Goal: Find specific page/section: Find specific page/section

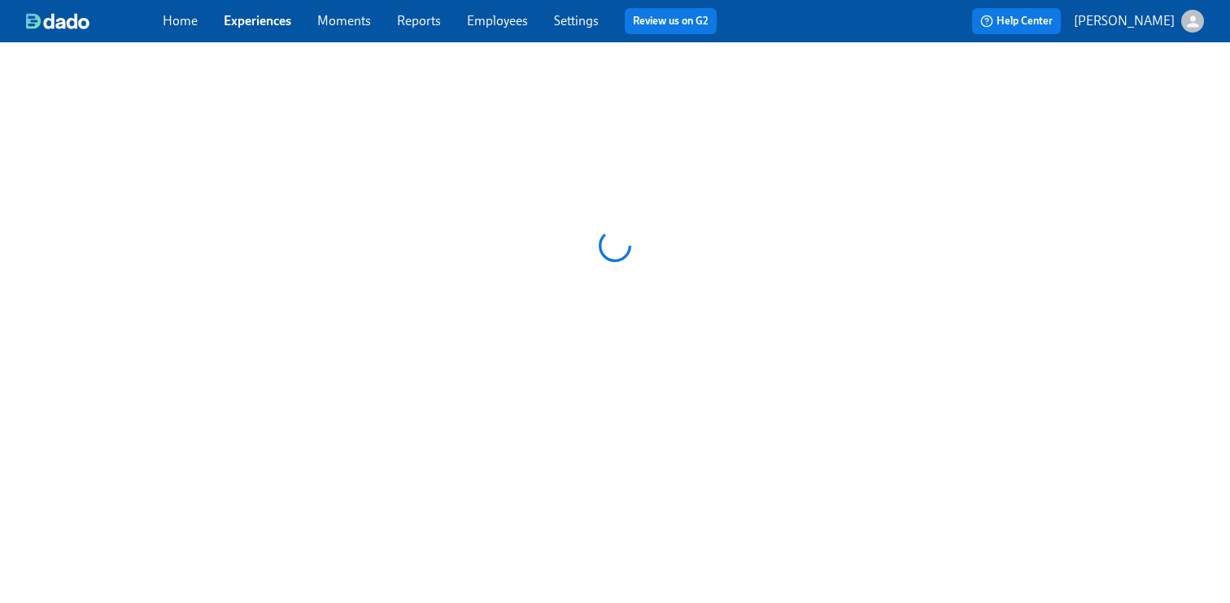
click at [421, 25] on link "Reports" at bounding box center [419, 20] width 44 height 15
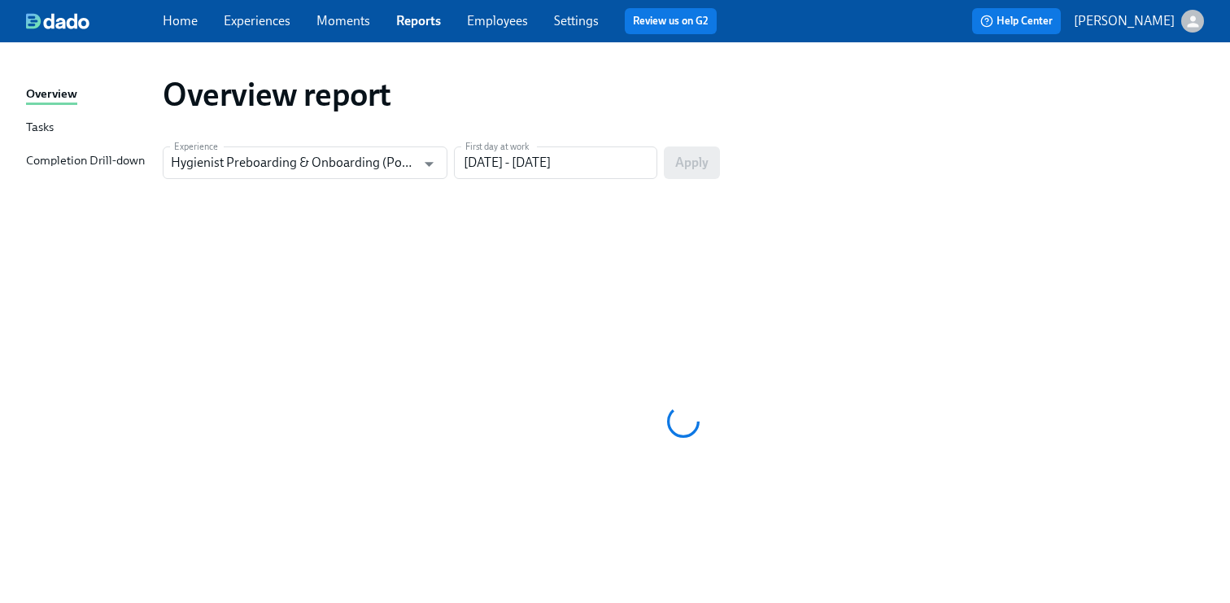
click at [421, 25] on link "Reports" at bounding box center [418, 20] width 45 height 15
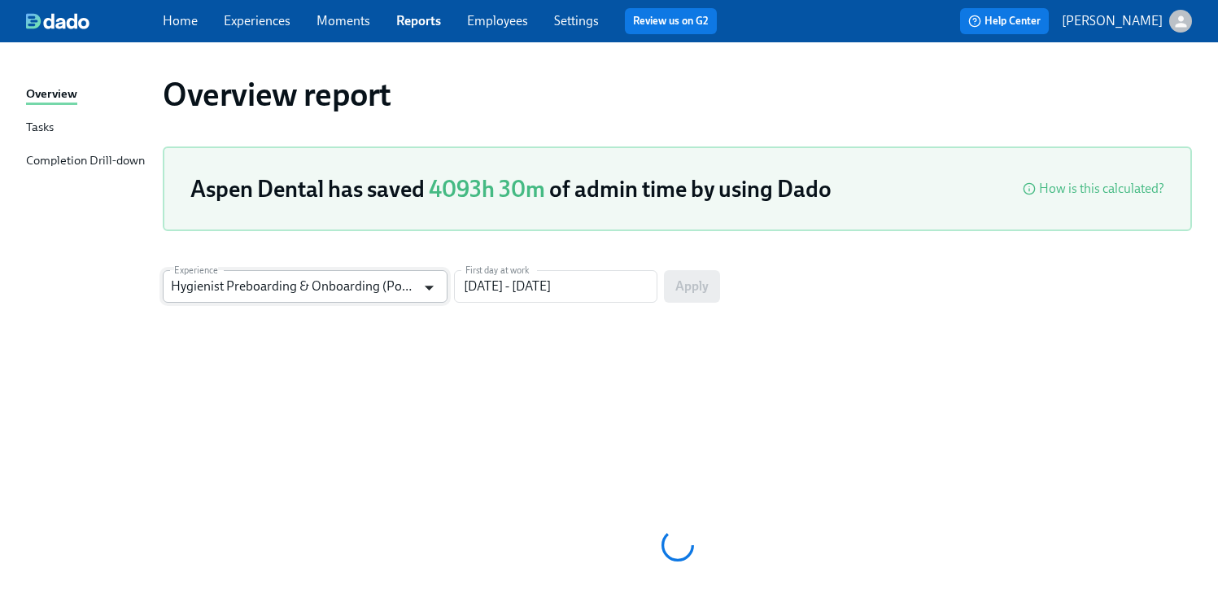
click at [434, 289] on icon "Open" at bounding box center [429, 288] width 22 height 22
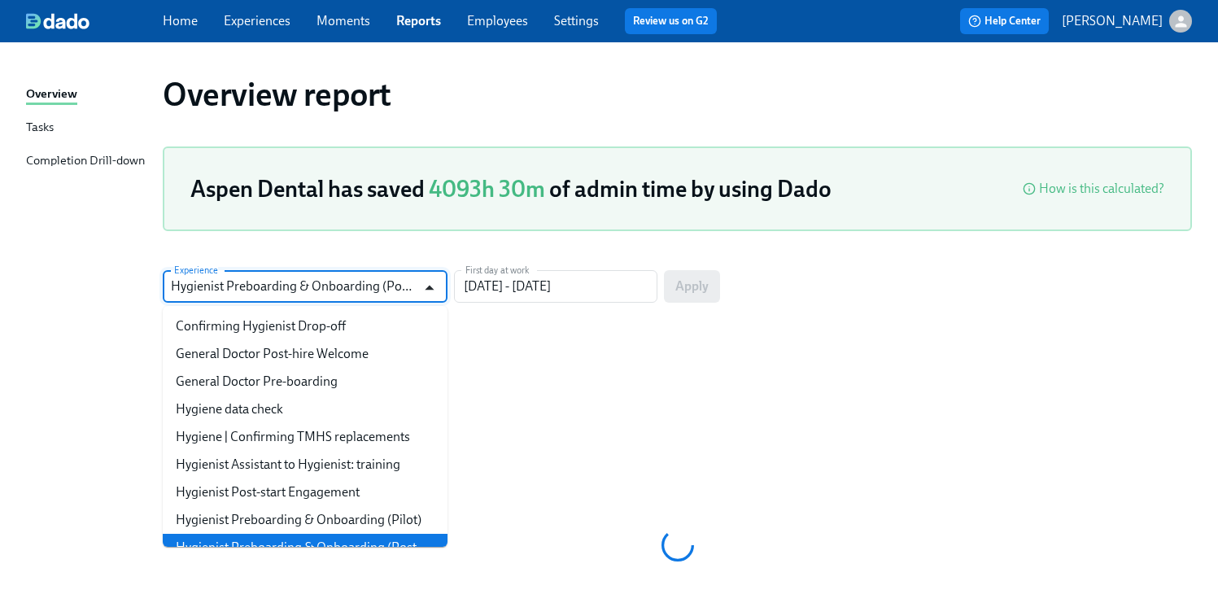
scroll to position [36, 0]
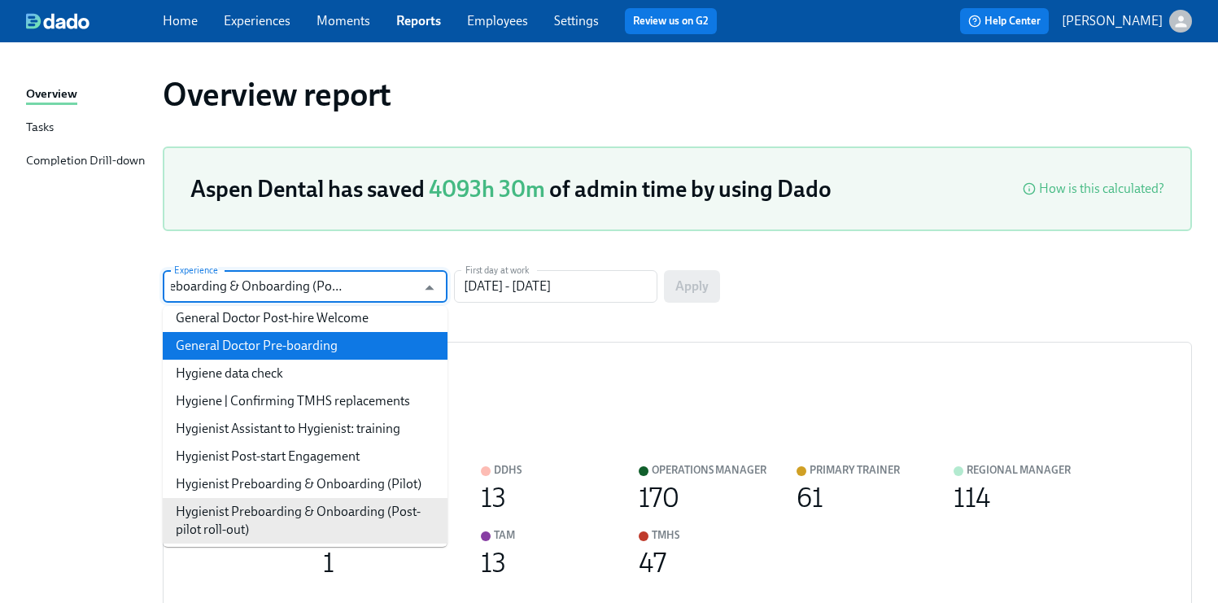
click at [358, 352] on li "General Doctor Pre-boarding" at bounding box center [305, 346] width 285 height 28
type input "General Doctor Pre-boarding"
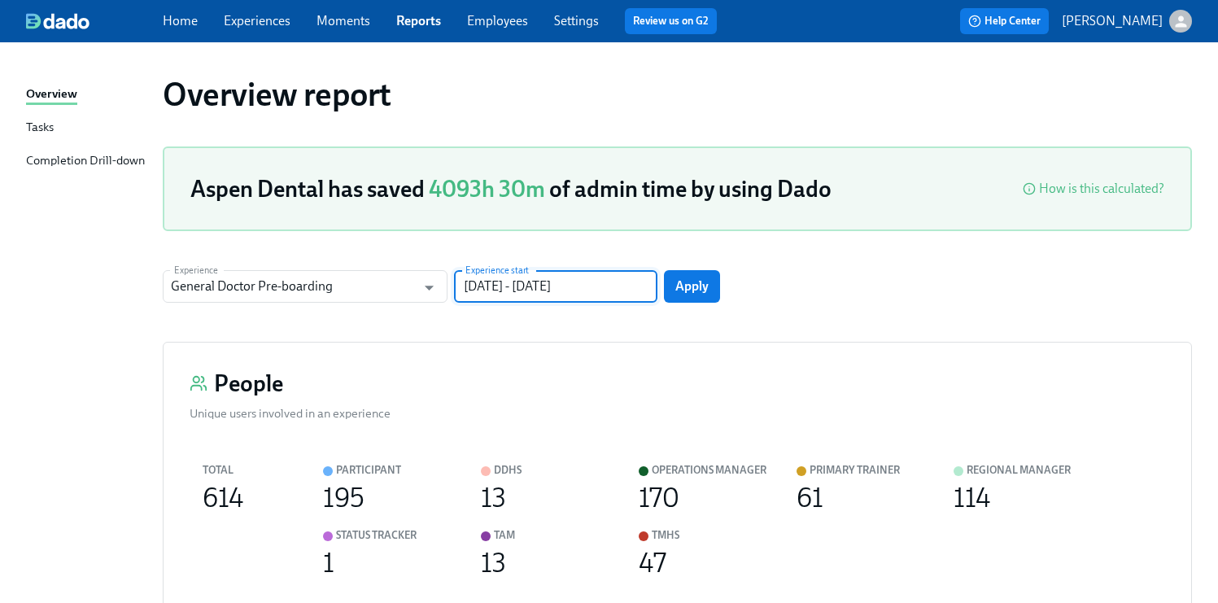
click at [615, 287] on input "[DATE] - [DATE]" at bounding box center [555, 286] width 203 height 33
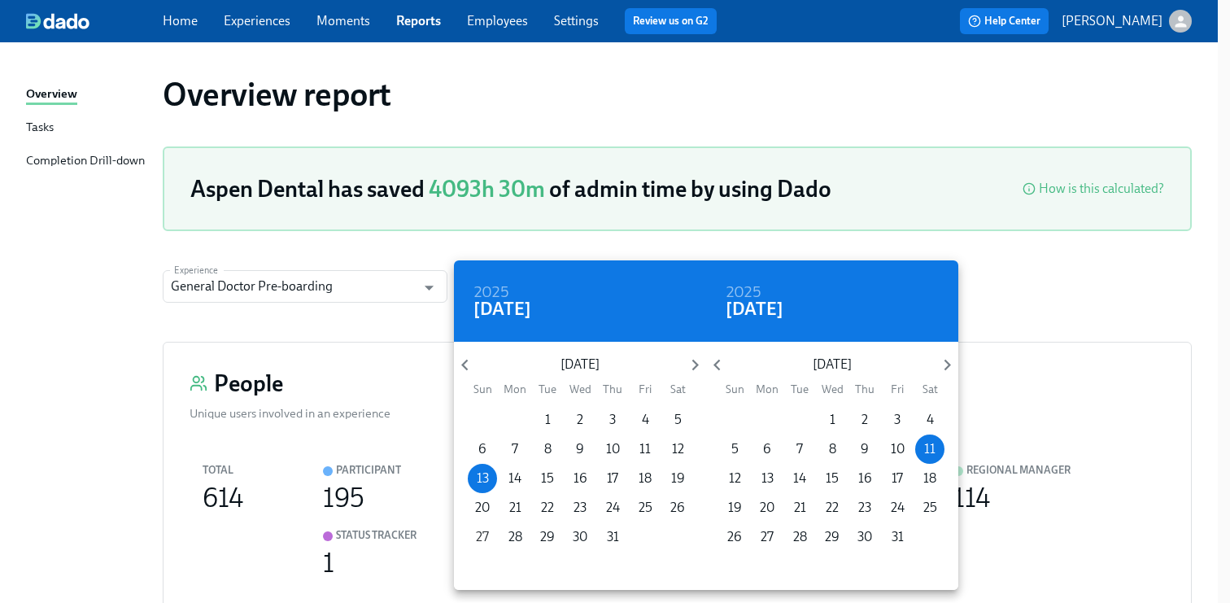
click at [484, 533] on p "27" at bounding box center [482, 537] width 13 height 18
type input "[DATE] - [DATE]"
click at [936, 449] on span "11" at bounding box center [929, 449] width 29 height 18
click at [1089, 362] on div at bounding box center [615, 301] width 1230 height 603
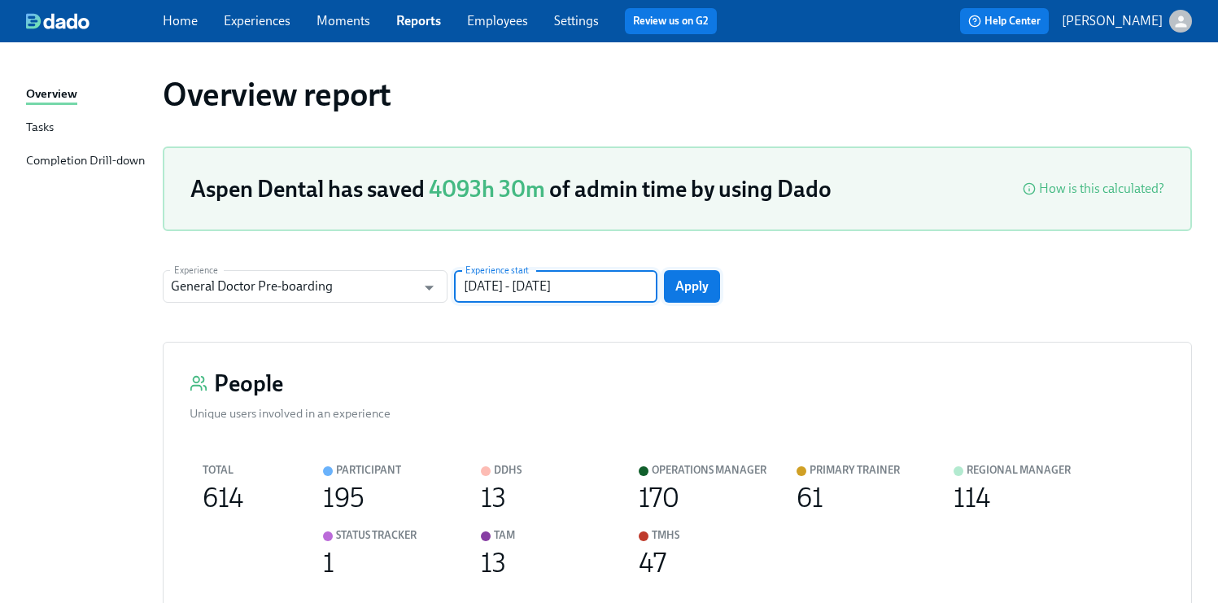
click at [690, 282] on span "Apply" at bounding box center [691, 286] width 33 height 16
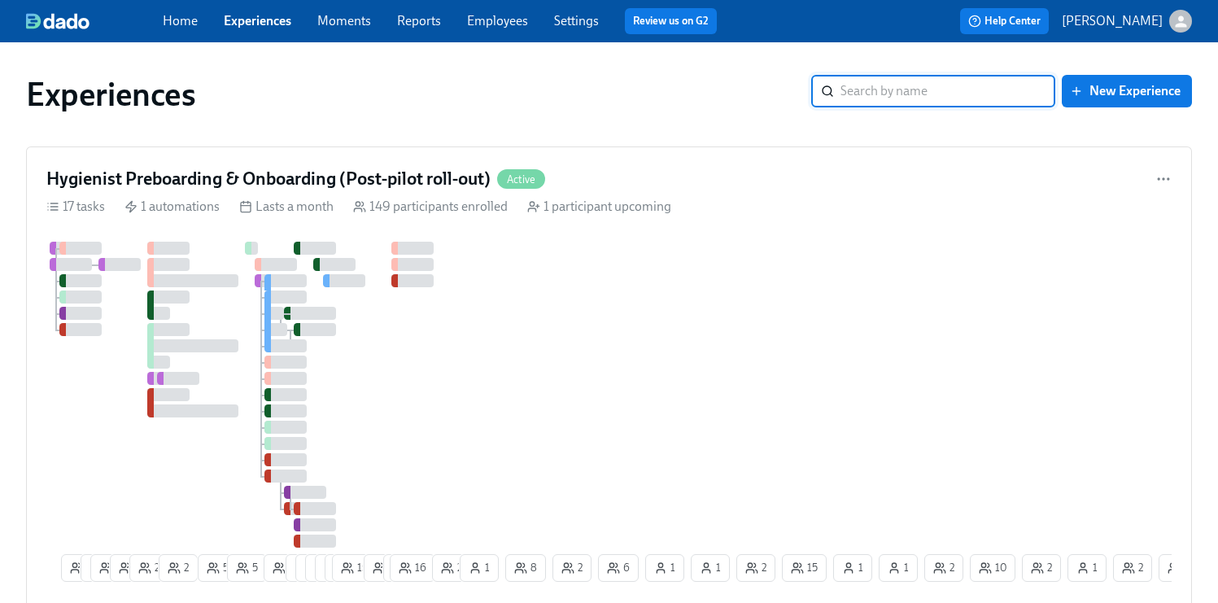
click at [500, 28] on span "Employees" at bounding box center [497, 21] width 61 height 18
click at [494, 20] on link "Employees" at bounding box center [497, 20] width 61 height 15
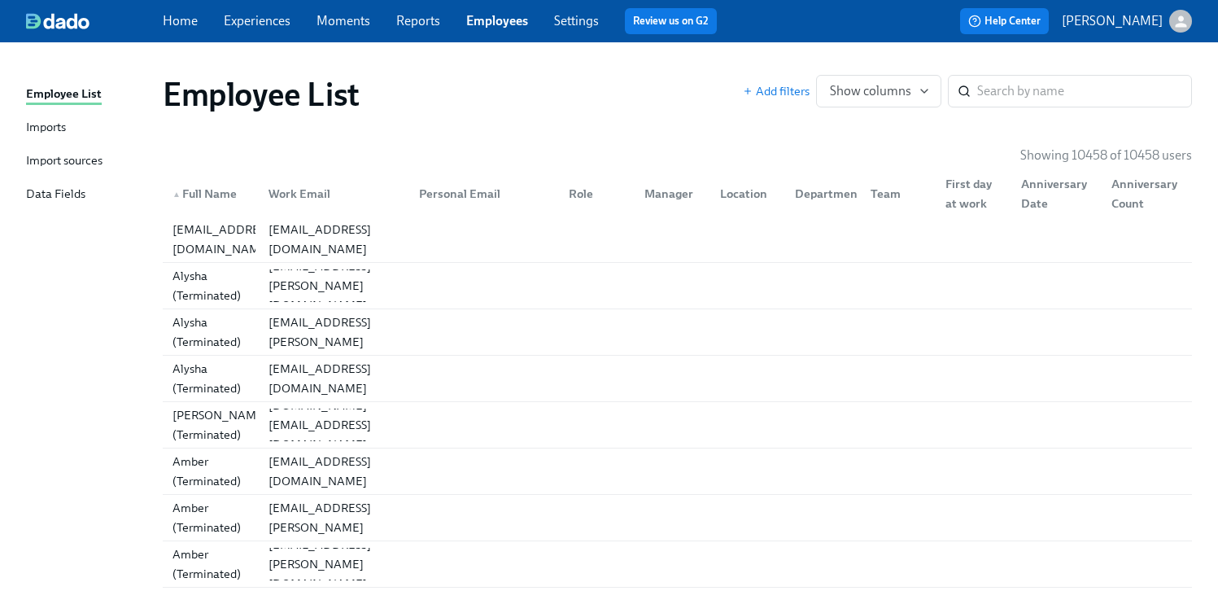
click at [499, 24] on link "Employees" at bounding box center [497, 20] width 62 height 15
click at [261, 23] on link "Experiences" at bounding box center [257, 20] width 67 height 15
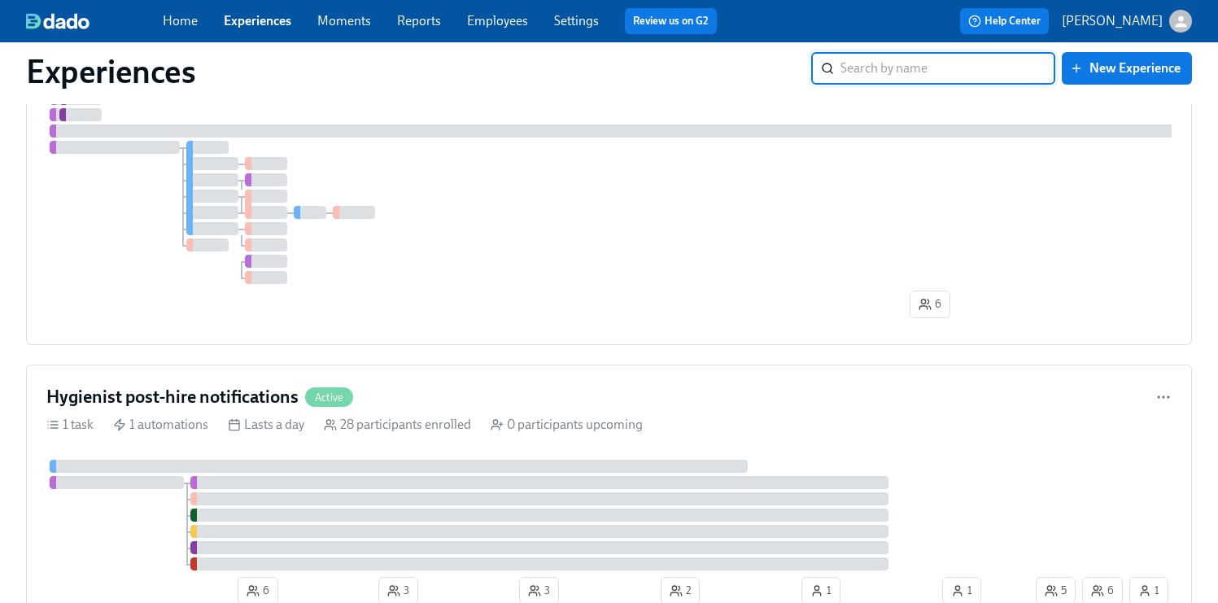
scroll to position [2933, 0]
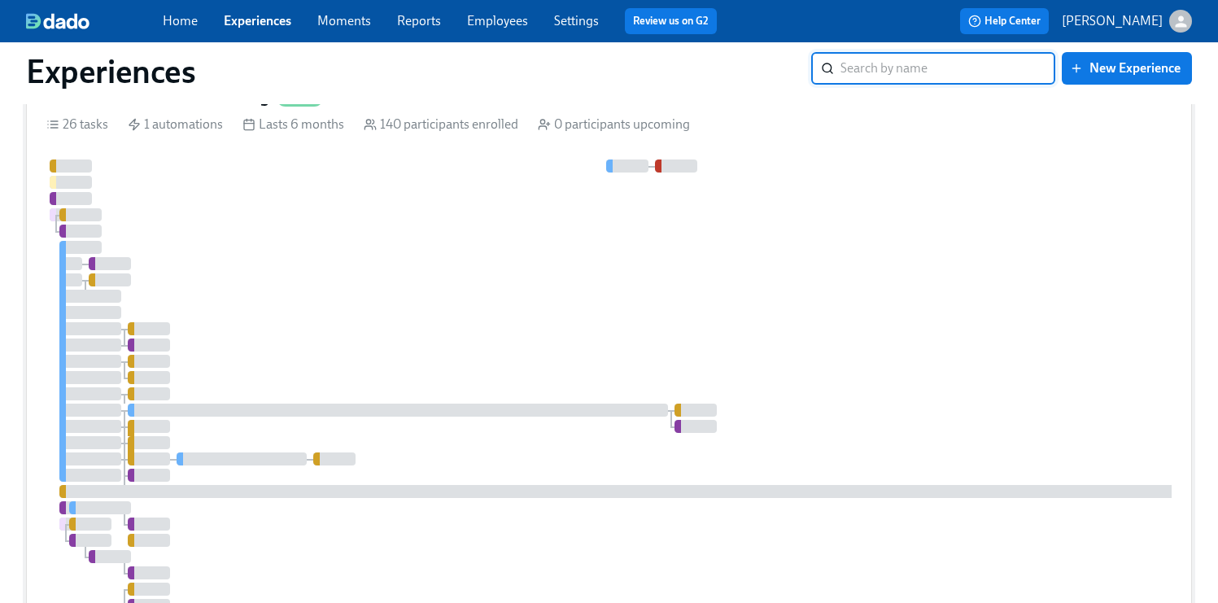
click at [871, 352] on div at bounding box center [968, 401] width 1845 height 485
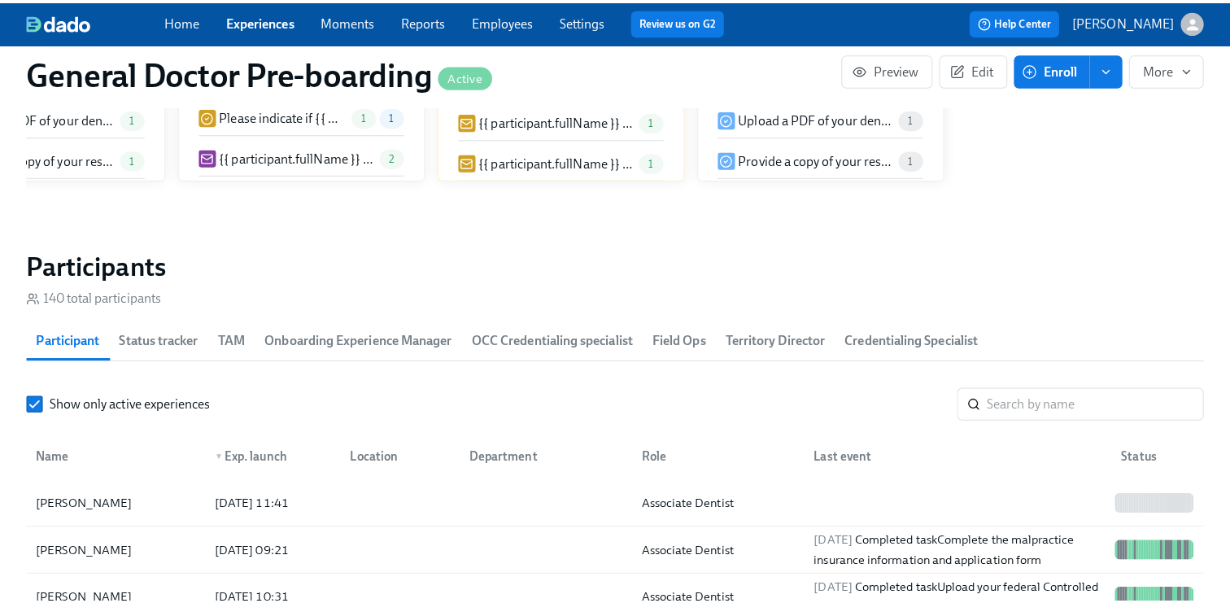
scroll to position [2468, 0]
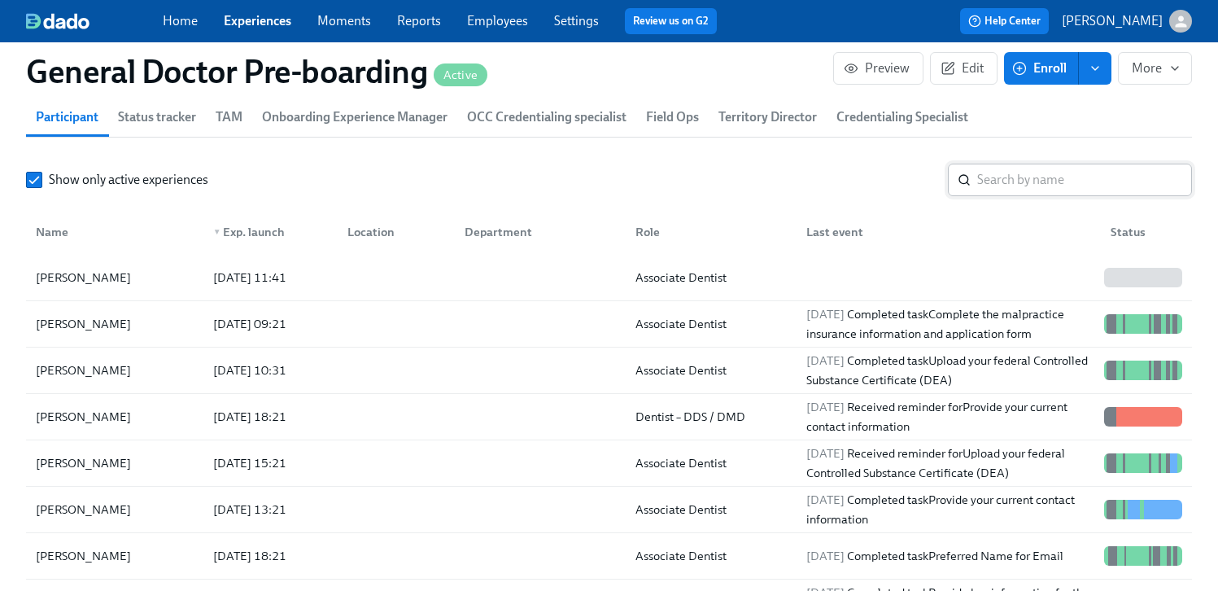
click at [1009, 196] on input "search" at bounding box center [1084, 180] width 215 height 33
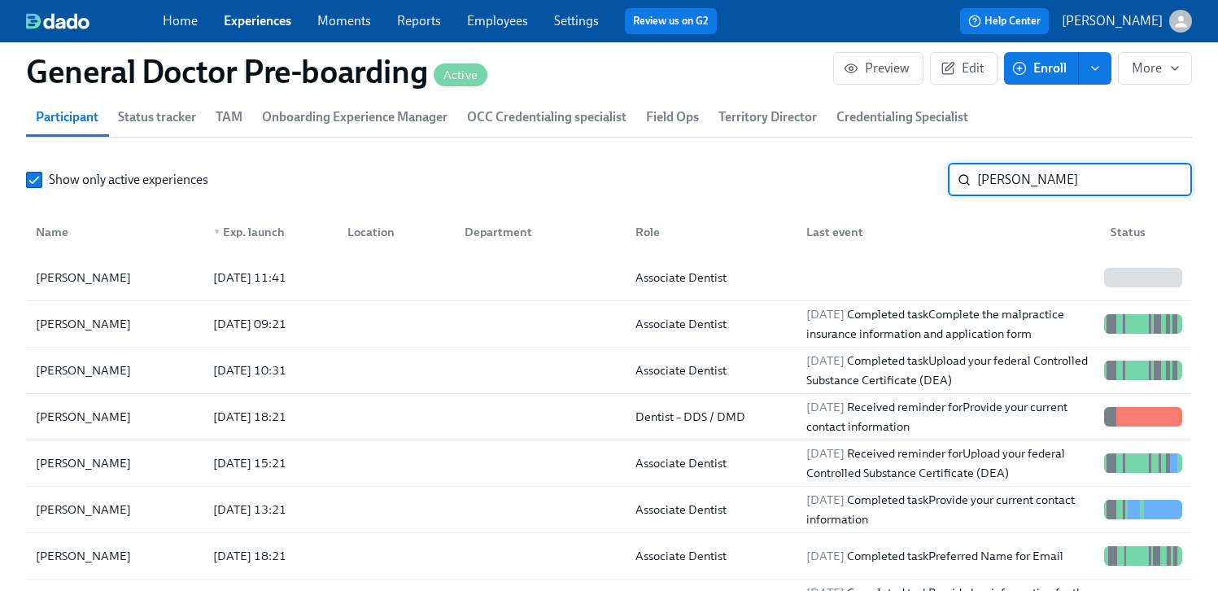
type input "[PERSON_NAME]"
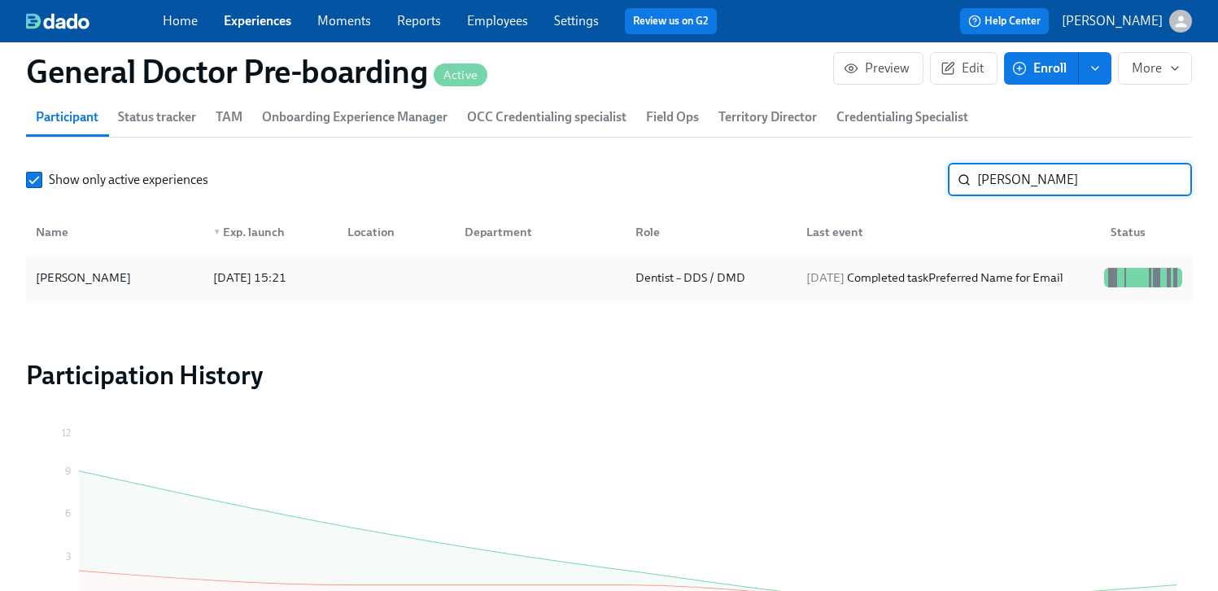
click at [88, 287] on div "[PERSON_NAME]" at bounding box center [83, 278] width 108 height 20
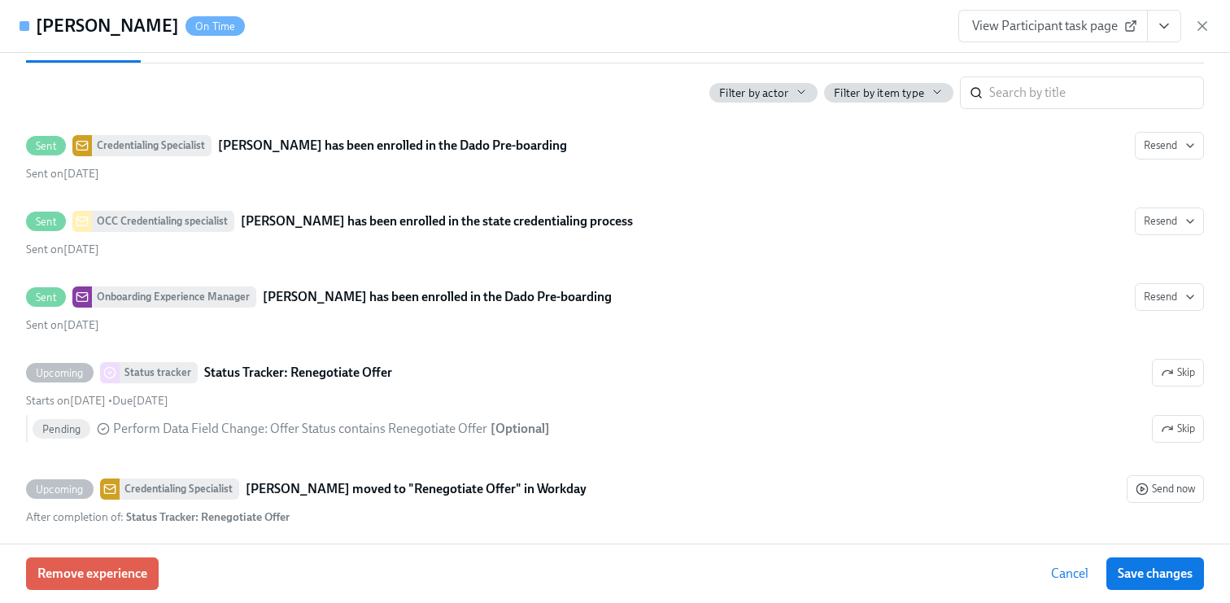
scroll to position [1501, 0]
